Goal: Task Accomplishment & Management: Manage account settings

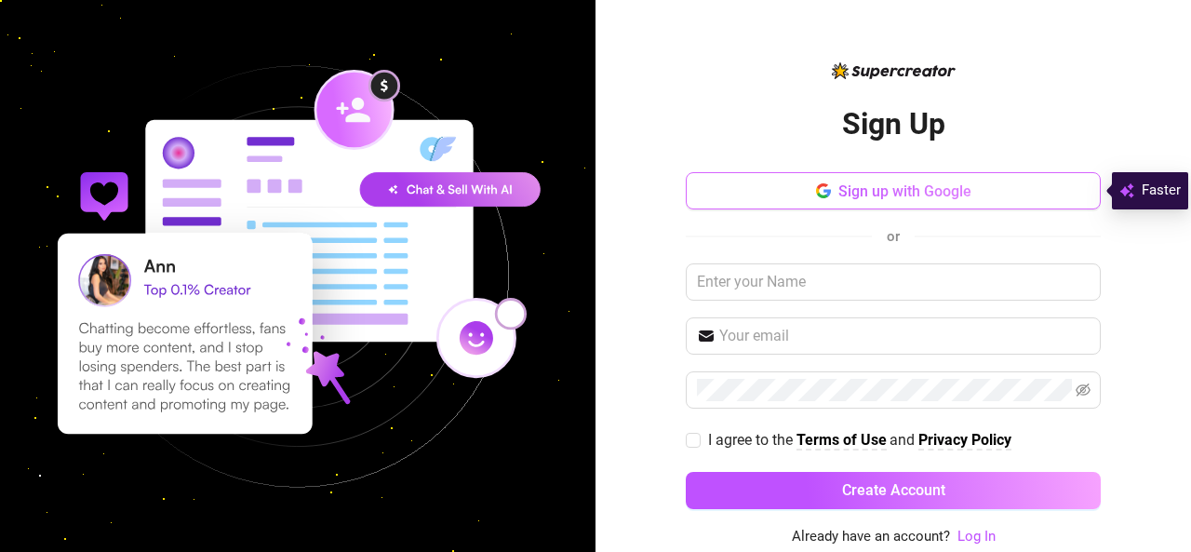
click at [942, 202] on button "Sign up with Google" at bounding box center [893, 190] width 415 height 37
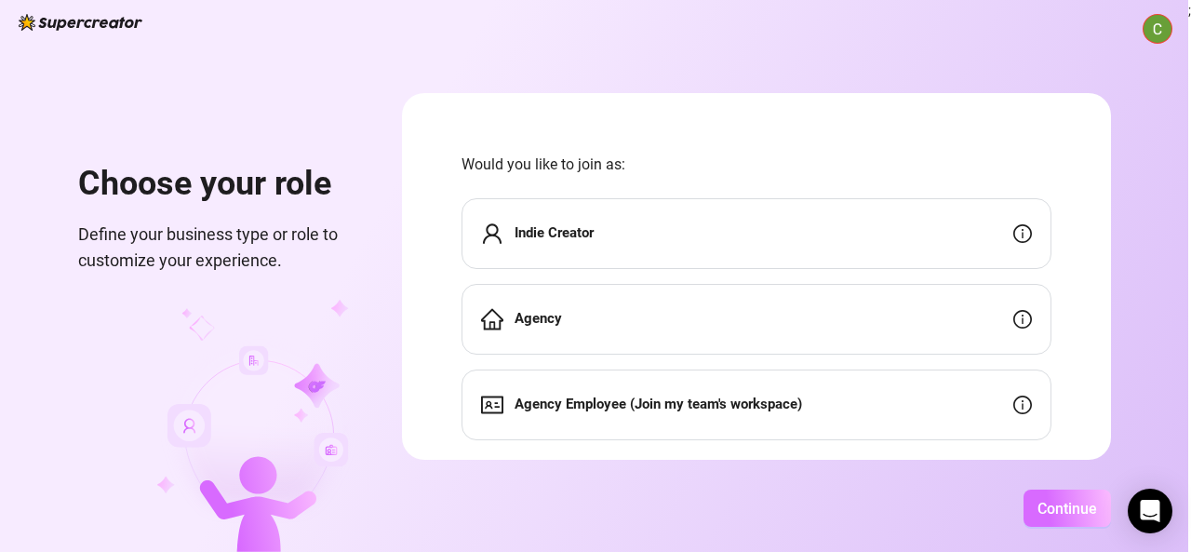
click at [1073, 516] on span "Continue" at bounding box center [1068, 509] width 60 height 18
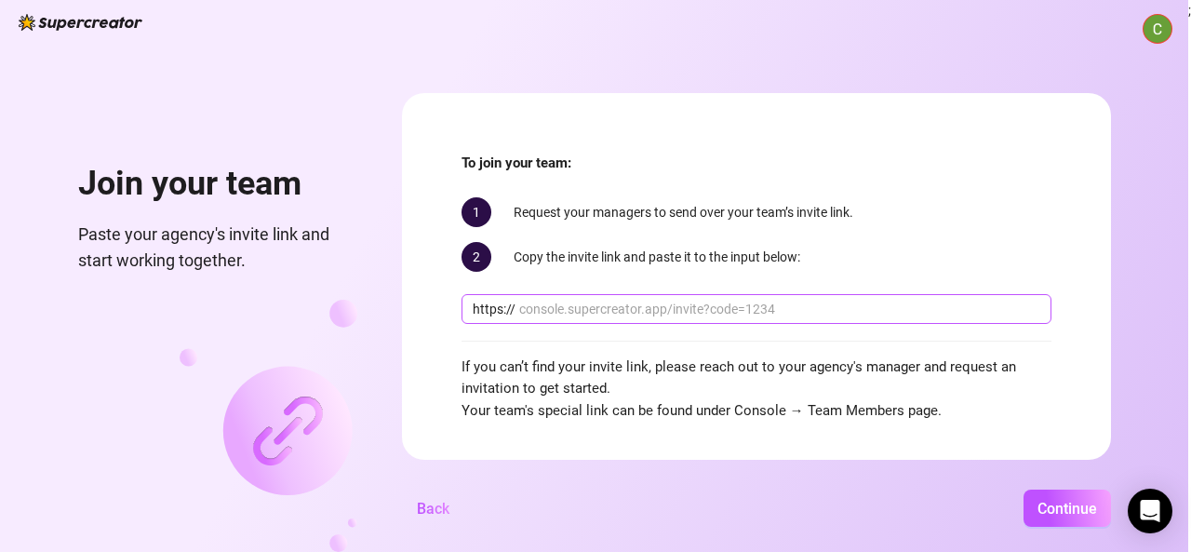
click at [668, 315] on input "text" at bounding box center [779, 309] width 521 height 20
click at [730, 312] on input "text" at bounding box center [779, 309] width 521 height 20
paste input "[DOMAIN_NAME][URL]"
type input "[DOMAIN_NAME][URL]"
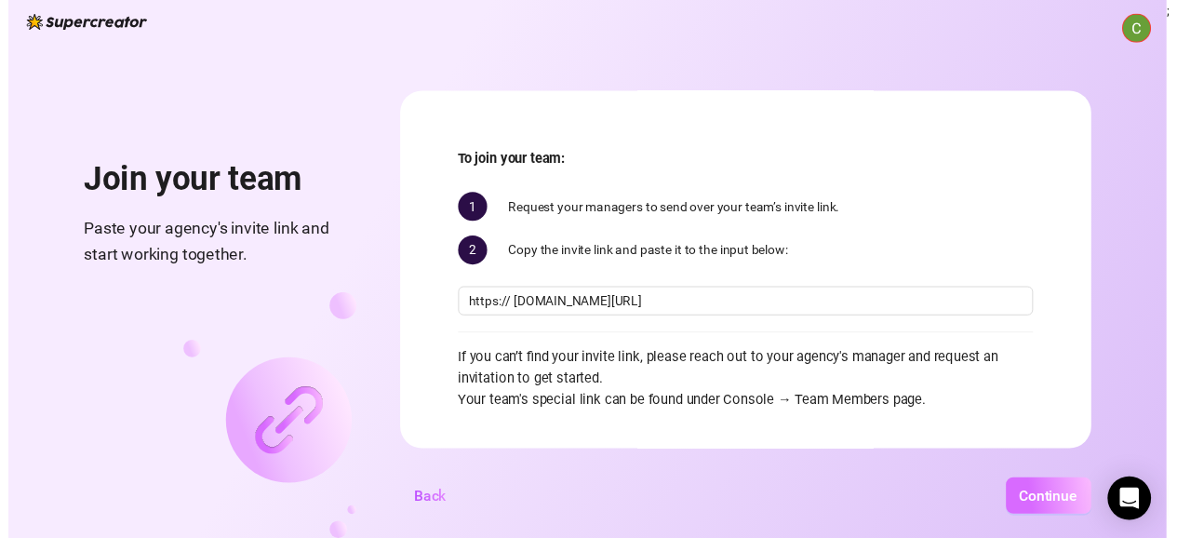
scroll to position [0, 0]
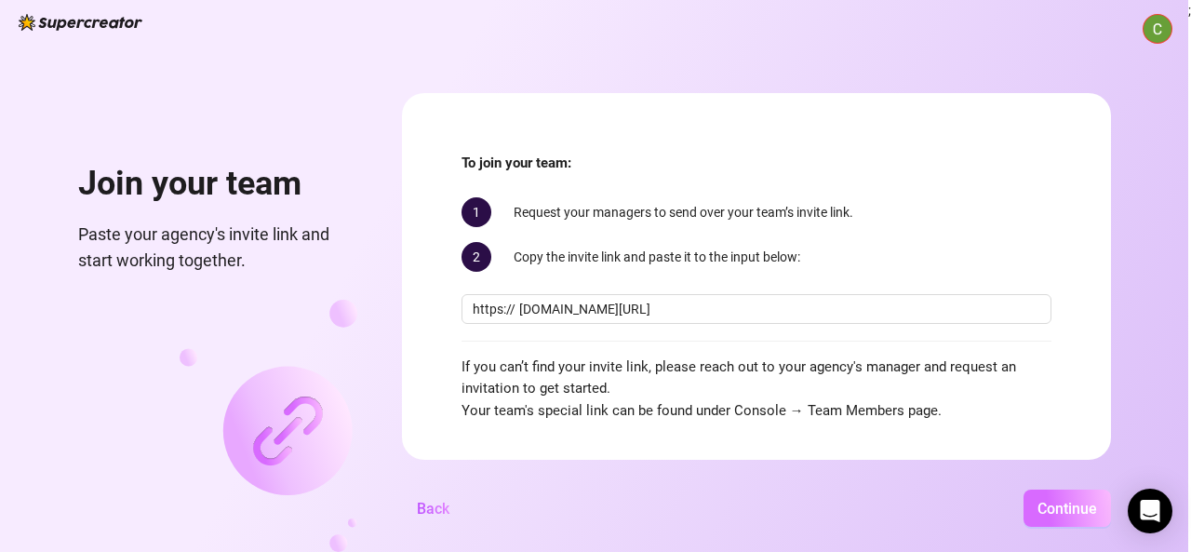
click at [1074, 502] on span "Continue" at bounding box center [1068, 509] width 60 height 18
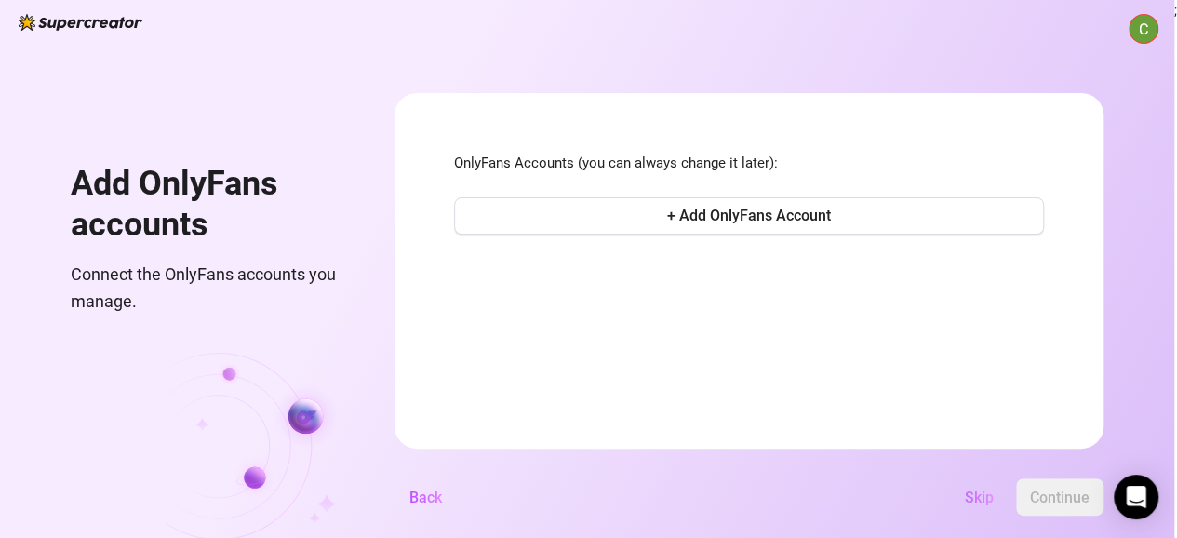
click at [988, 506] on span "Skip" at bounding box center [979, 498] width 29 height 18
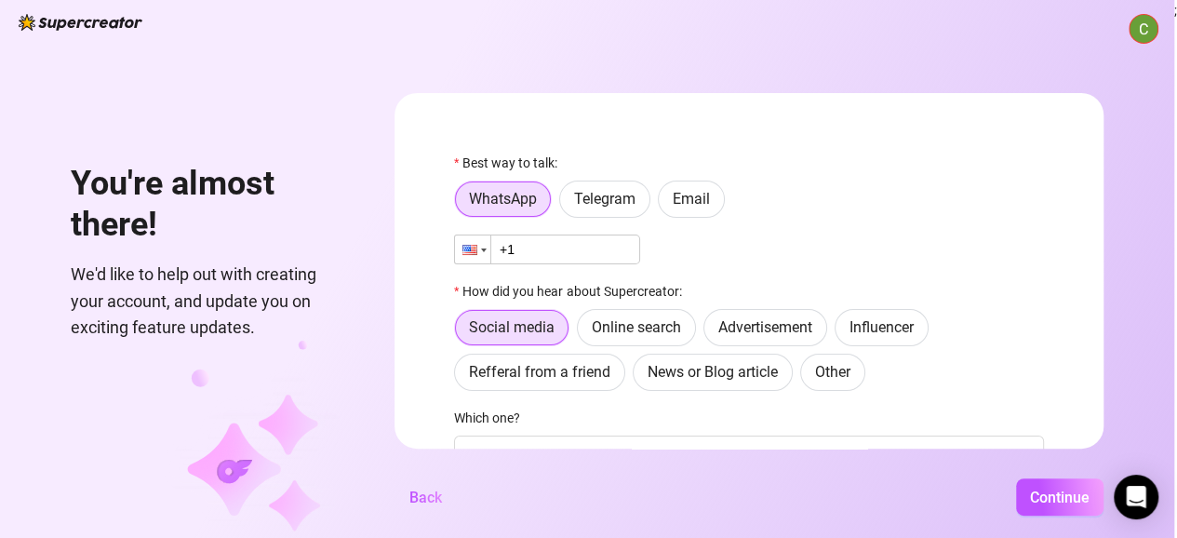
click at [484, 240] on div at bounding box center [472, 249] width 35 height 28
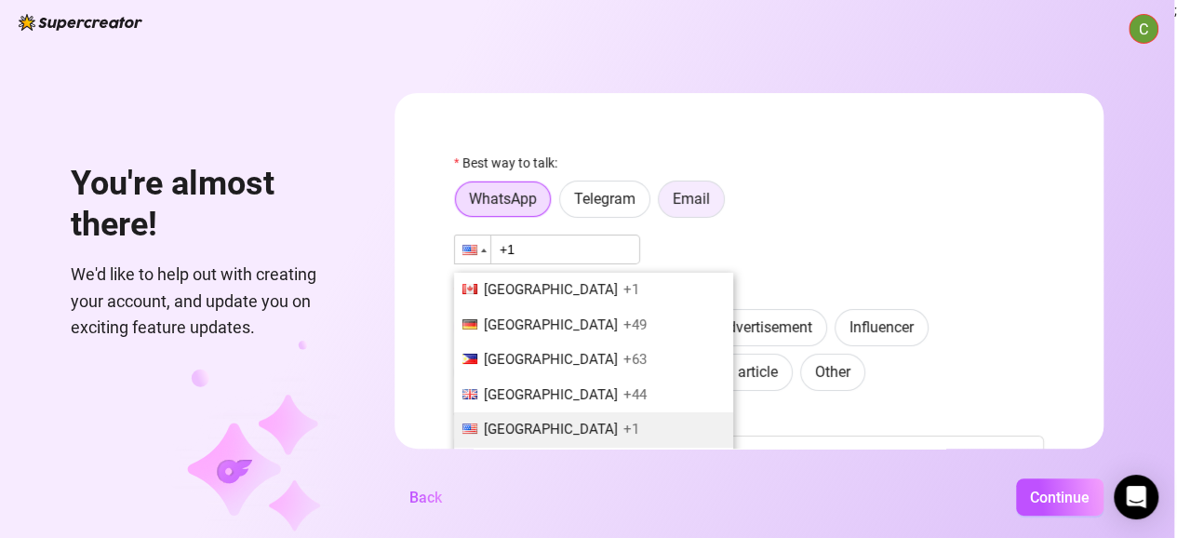
click at [710, 201] on span "Email" at bounding box center [691, 199] width 37 height 18
click at [664, 204] on input "Email" at bounding box center [664, 204] width 0 height 0
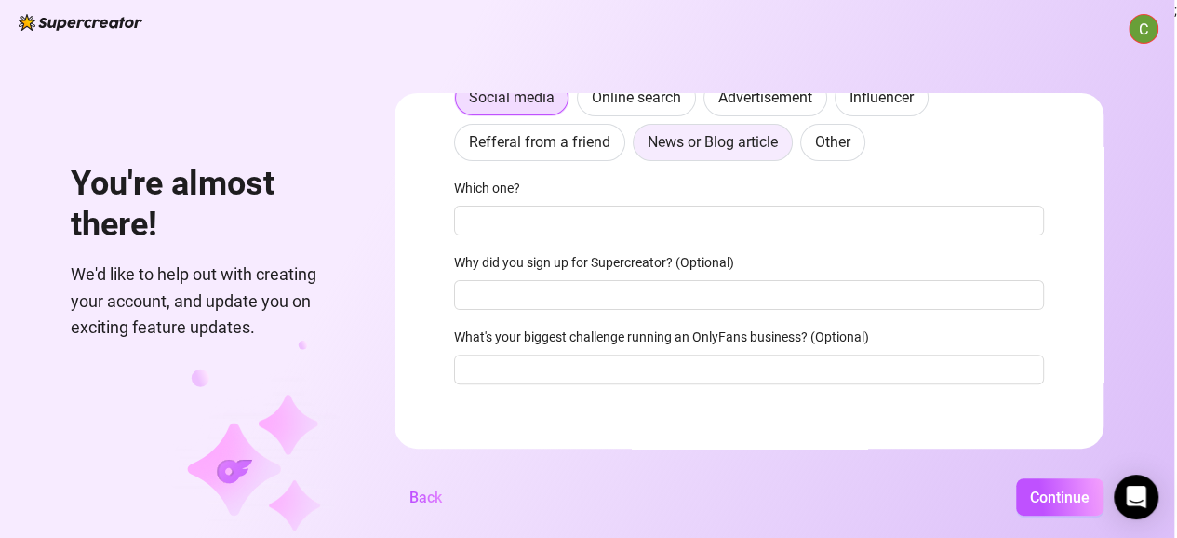
scroll to position [55, 14]
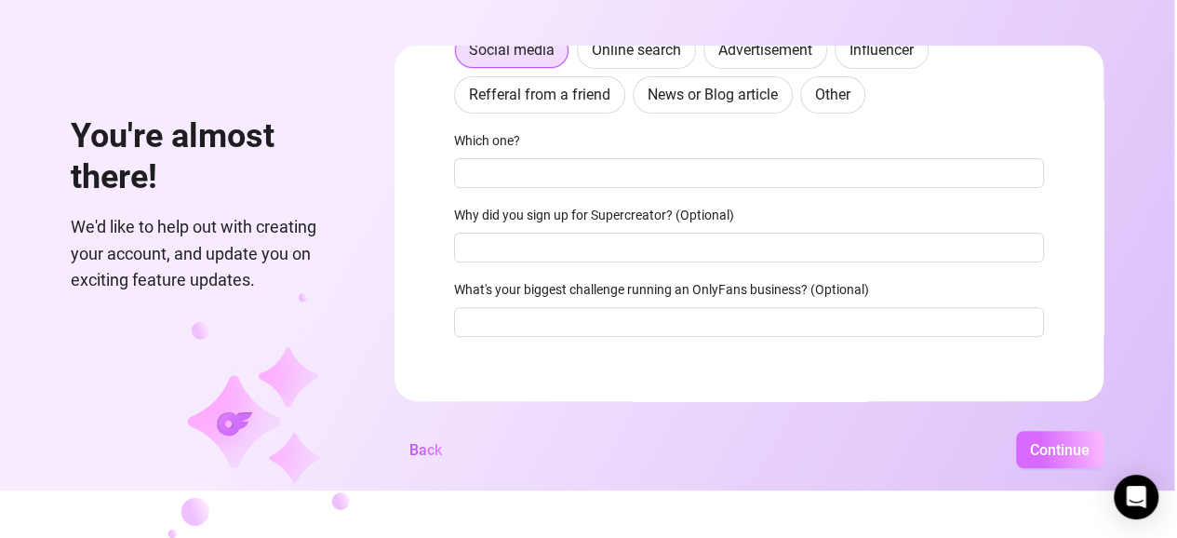
click at [1060, 449] on span "Continue" at bounding box center [1060, 450] width 60 height 18
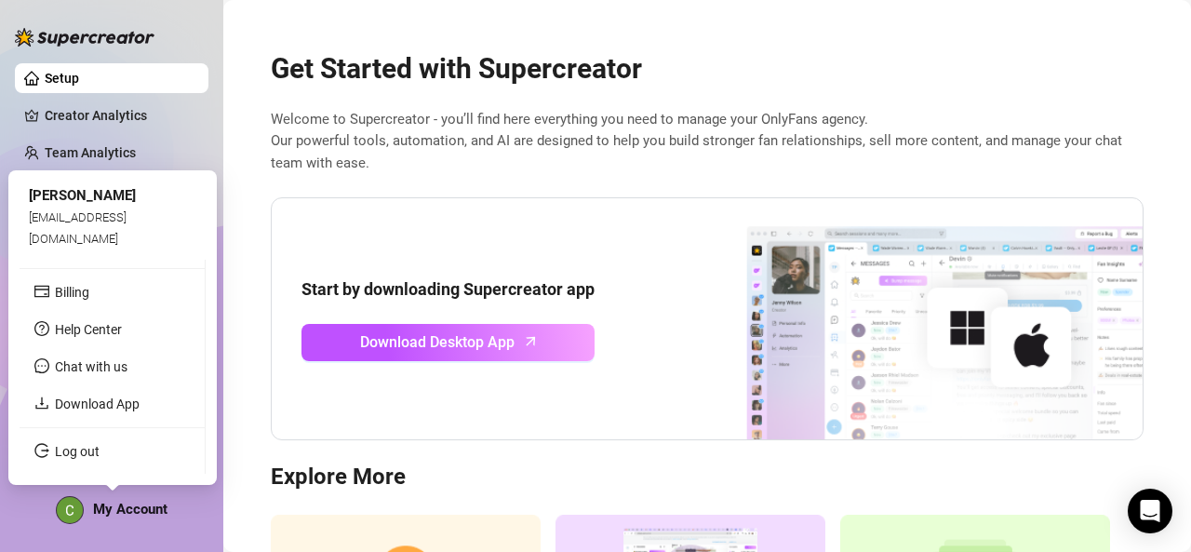
click at [130, 517] on span "My Account" at bounding box center [130, 509] width 74 height 17
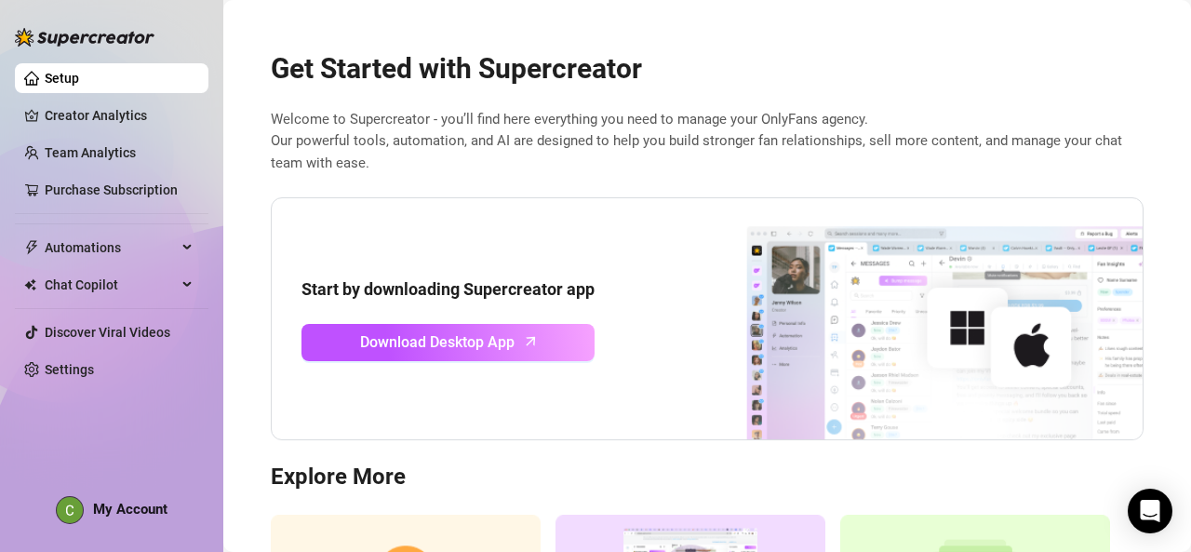
click at [79, 74] on link "Setup" at bounding box center [62, 78] width 34 height 15
click at [94, 362] on link "Settings" at bounding box center [69, 369] width 49 height 15
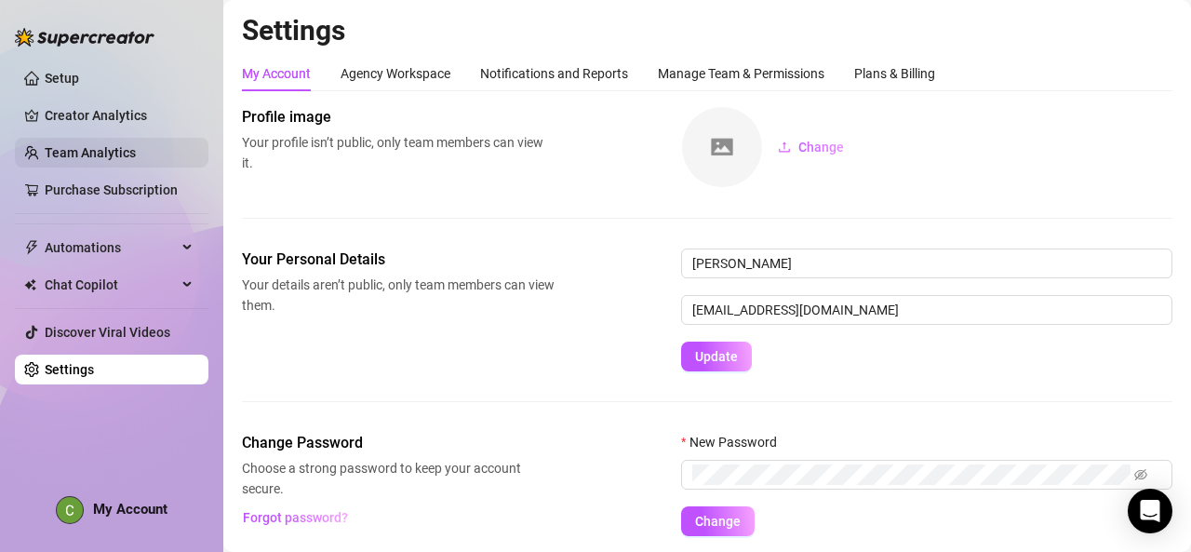
click at [95, 152] on link "Team Analytics" at bounding box center [90, 152] width 91 height 15
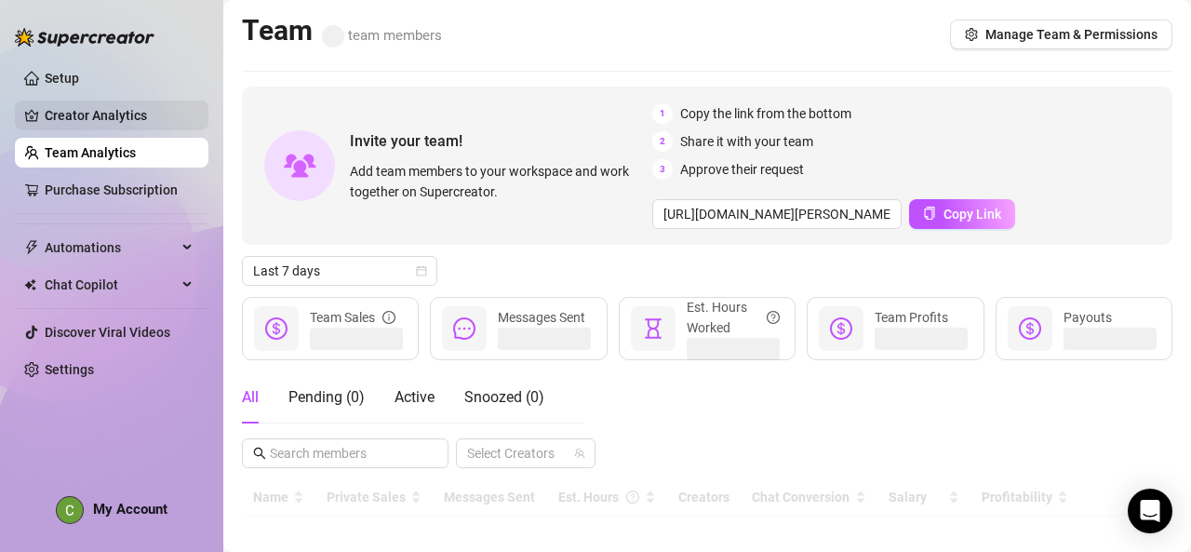
click at [88, 120] on link "Creator Analytics" at bounding box center [119, 116] width 149 height 30
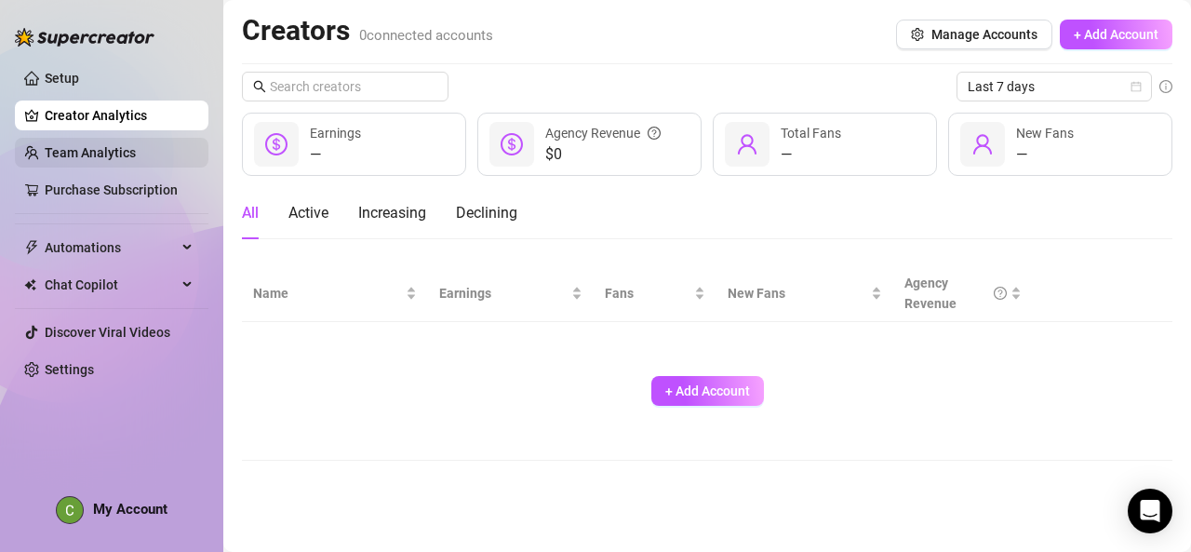
click at [93, 146] on link "Team Analytics" at bounding box center [90, 152] width 91 height 15
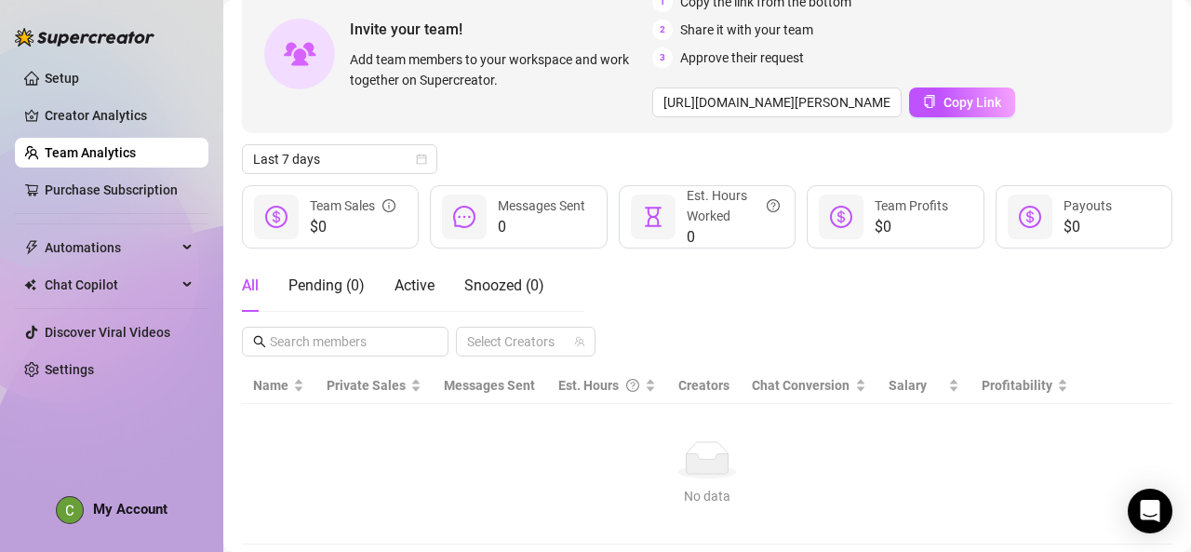
scroll to position [117, 0]
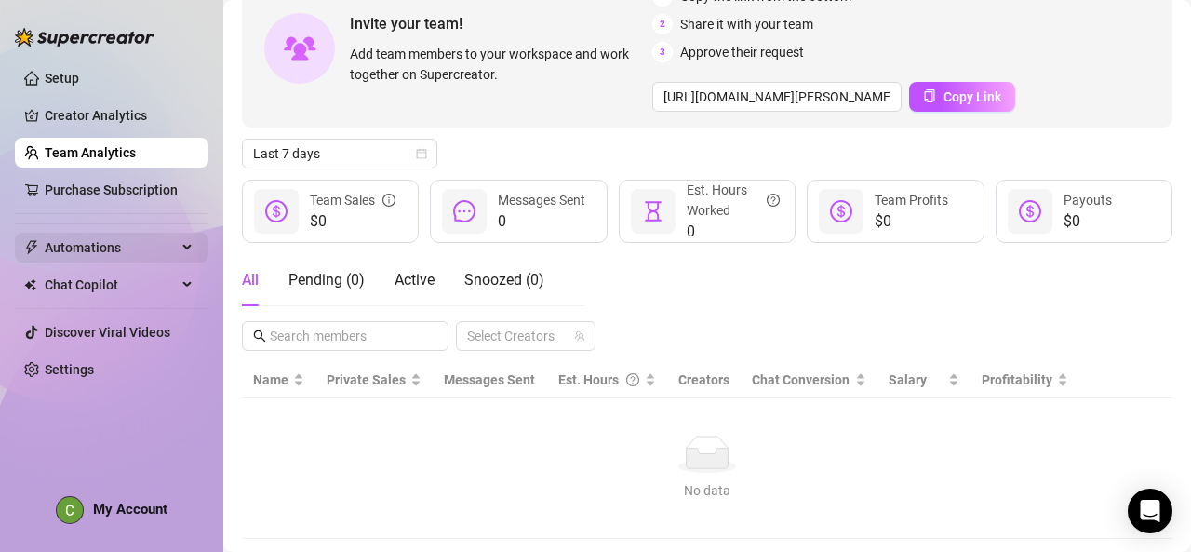
click at [187, 251] on div "Automations" at bounding box center [112, 248] width 194 height 30
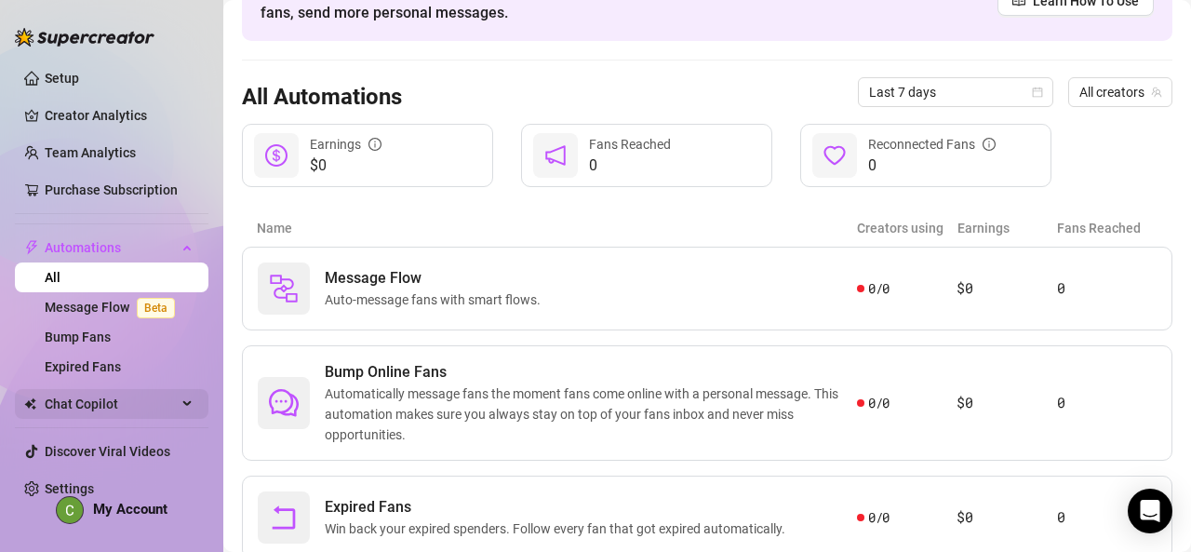
click at [182, 413] on div "Chat Copilot" at bounding box center [112, 404] width 194 height 30
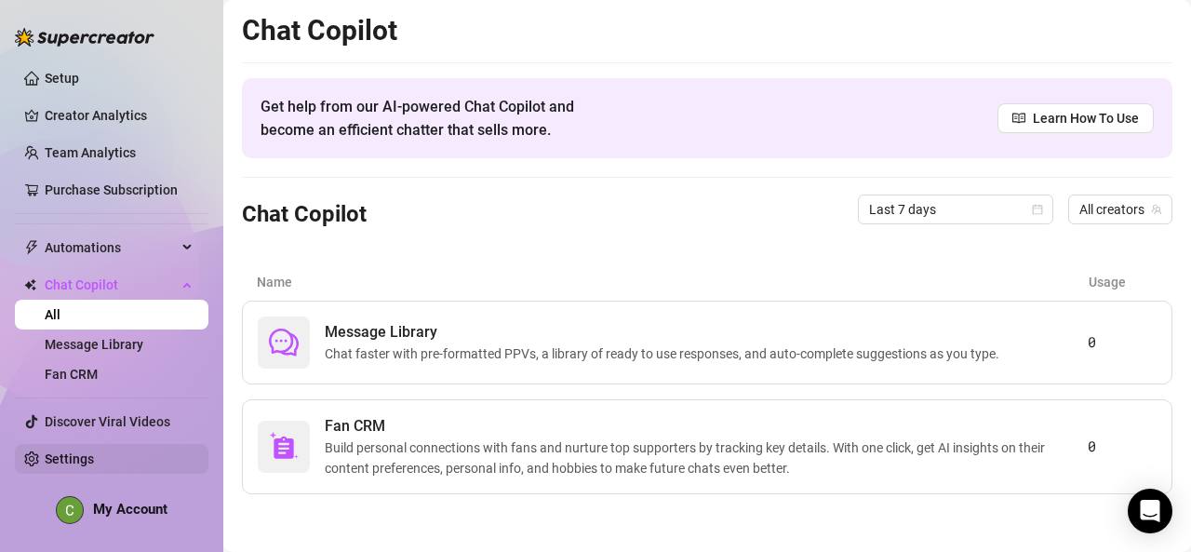
click at [94, 451] on link "Settings" at bounding box center [69, 458] width 49 height 15
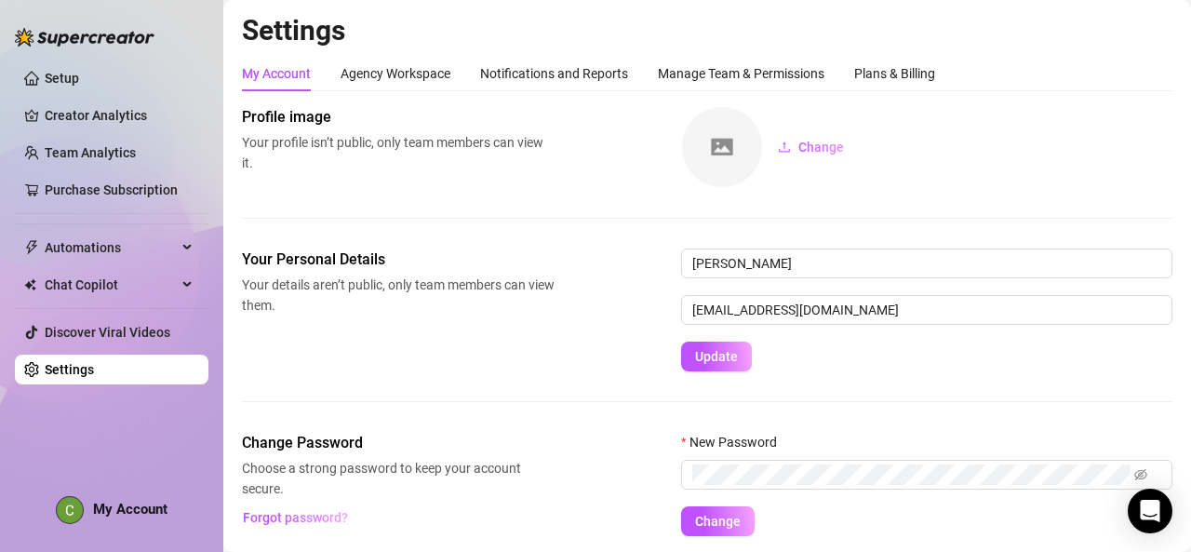
scroll to position [61, 0]
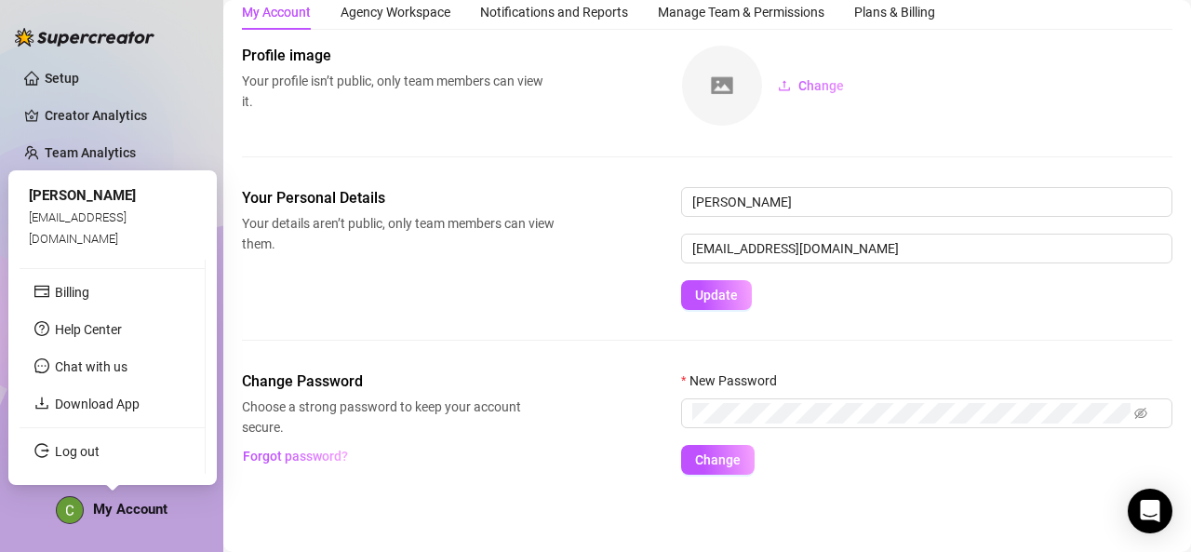
click at [149, 513] on span "My Account" at bounding box center [130, 509] width 74 height 17
